Goal: Information Seeking & Learning: Learn about a topic

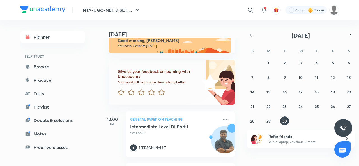
scroll to position [62, 0]
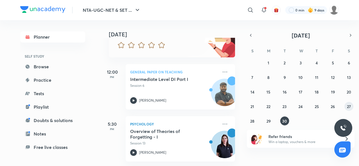
click at [350, 105] on abbr "27" at bounding box center [349, 106] width 4 height 5
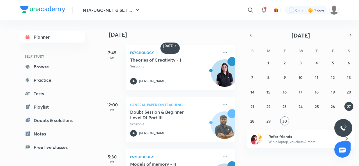
scroll to position [37, 0]
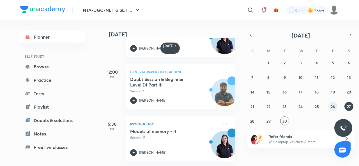
click at [332, 106] on abbr "26" at bounding box center [333, 106] width 4 height 5
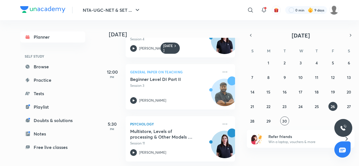
click at [186, 132] on h5 "Multistore, Levels of processing & Other Models of Memory" at bounding box center [165, 134] width 70 height 11
